Goal: Task Accomplishment & Management: Use online tool/utility

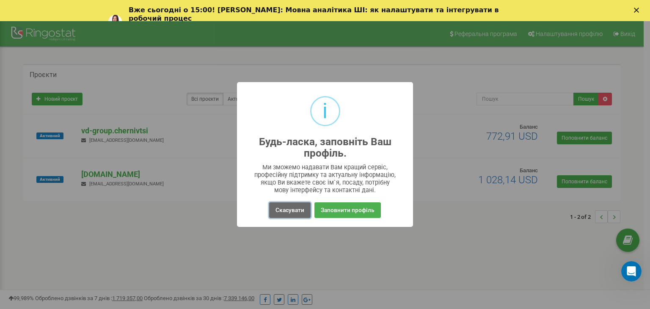
click at [303, 212] on button "Скасувати" at bounding box center [289, 210] width 41 height 16
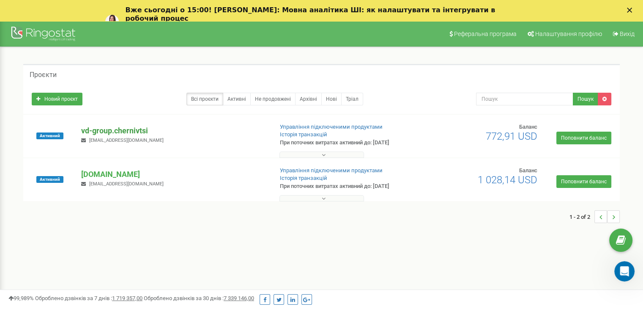
click at [124, 129] on p "vd-group.chernivtsi" at bounding box center [173, 130] width 185 height 11
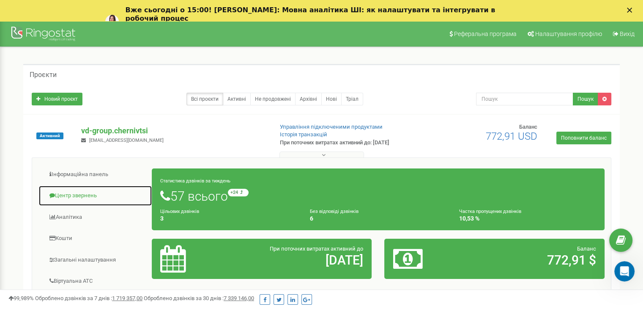
click at [96, 192] on link "Центр звернень" at bounding box center [95, 195] width 114 height 21
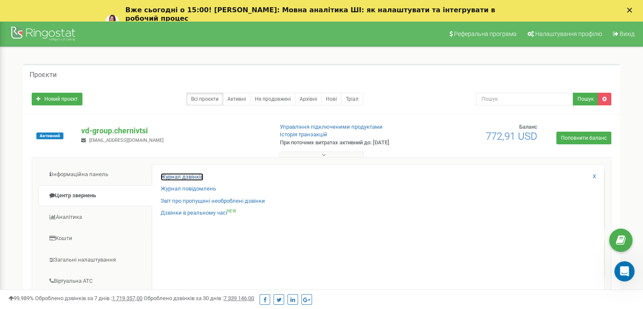
click at [192, 177] on link "Журнал дзвінків" at bounding box center [182, 177] width 43 height 8
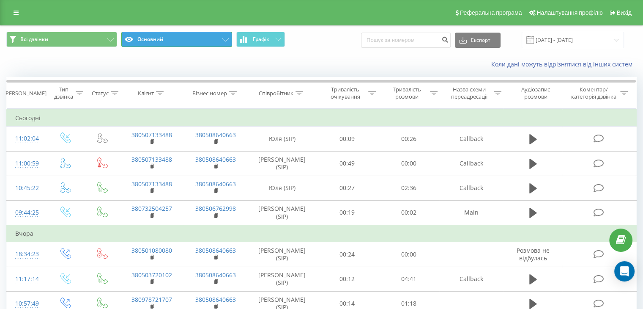
click at [173, 34] on button "Основний" at bounding box center [176, 39] width 111 height 15
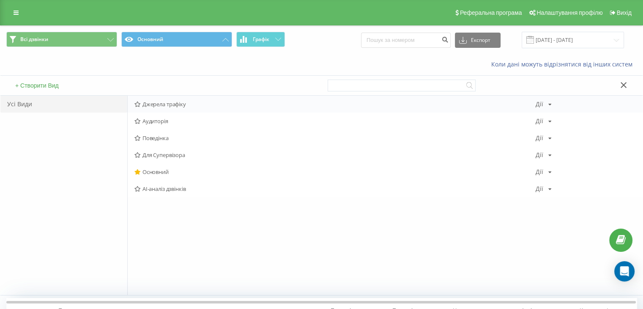
click at [156, 105] on span "Джерела трафіку" at bounding box center [334, 104] width 401 height 6
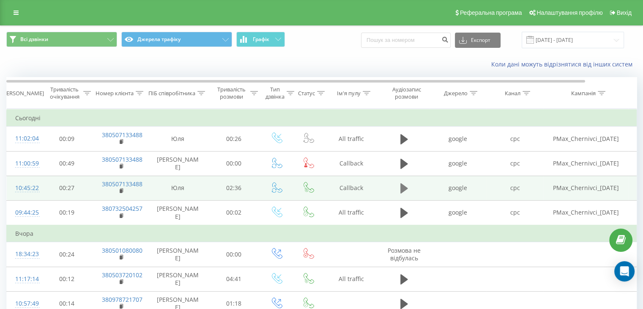
click at [405, 186] on icon at bounding box center [404, 188] width 8 height 10
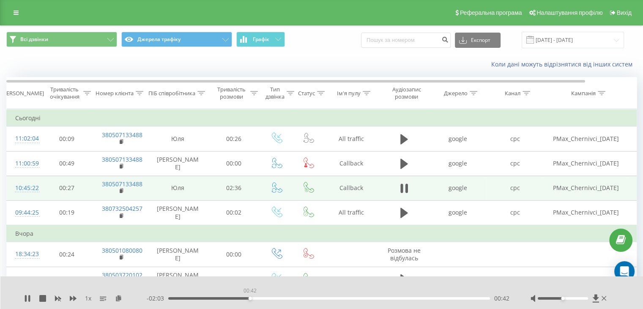
click at [250, 298] on div "00:42" at bounding box center [329, 298] width 322 height 3
click at [233, 298] on div "00:33" at bounding box center [329, 298] width 322 height 3
click at [202, 299] on div "00:17" at bounding box center [329, 298] width 322 height 3
click at [377, 297] on div "01:47" at bounding box center [329, 298] width 322 height 3
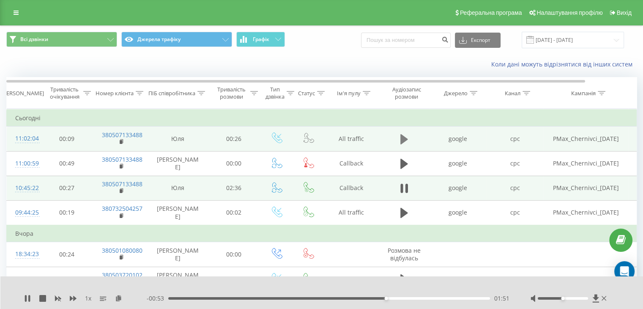
click at [400, 137] on icon at bounding box center [404, 139] width 8 height 10
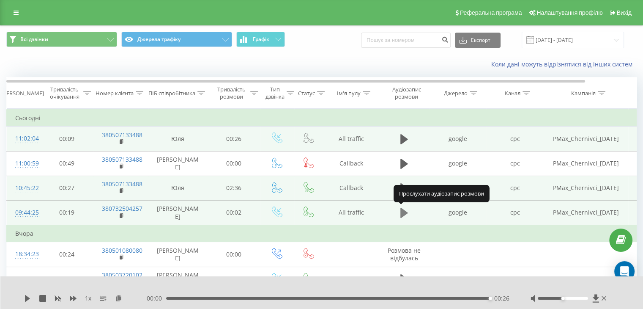
click at [399, 211] on button at bounding box center [404, 212] width 13 height 13
click at [404, 212] on icon at bounding box center [404, 213] width 8 height 10
click at [30, 298] on icon at bounding box center [27, 298] width 5 height 7
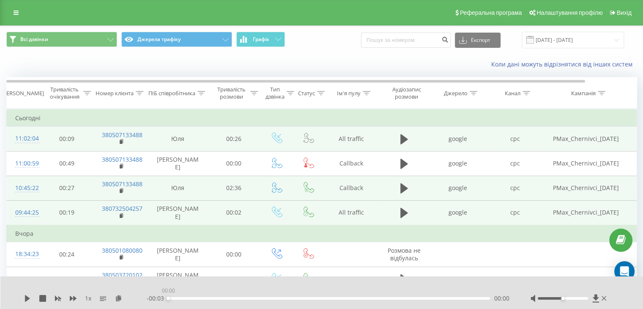
click at [168, 297] on div "00:00" at bounding box center [329, 298] width 322 height 3
click at [617, 16] on span "Вихід" at bounding box center [624, 12] width 15 height 7
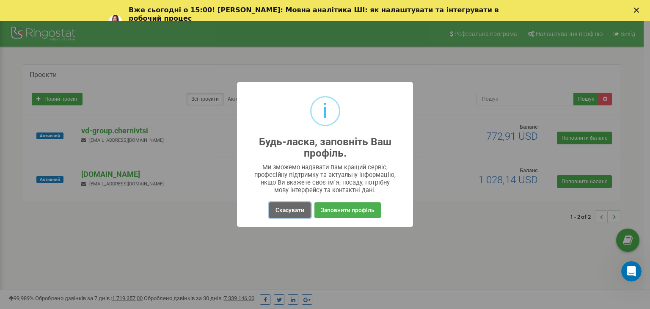
click at [271, 207] on button "Скасувати" at bounding box center [289, 210] width 41 height 16
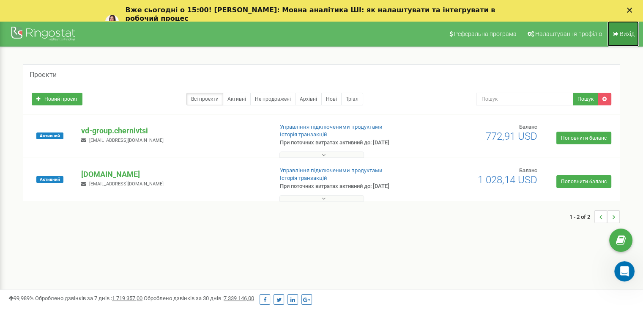
click at [613, 31] on icon at bounding box center [615, 34] width 5 height 6
